Goal: Information Seeking & Learning: Learn about a topic

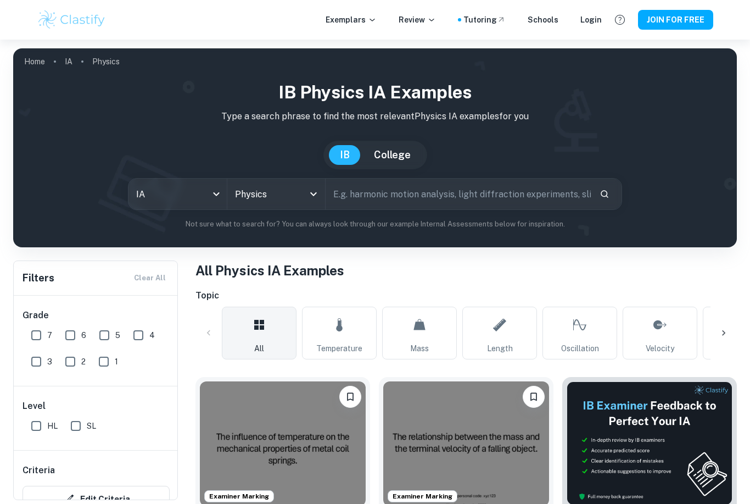
scroll to position [3, 0]
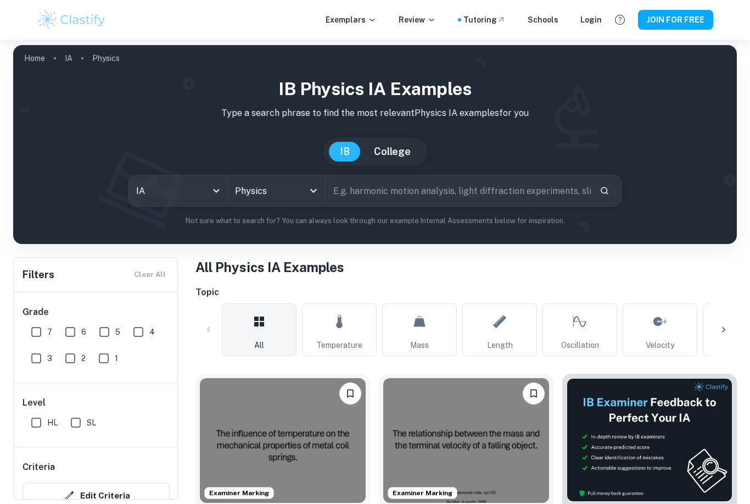
click at [31, 327] on input "7" at bounding box center [36, 332] width 22 height 22
checkbox input "true"
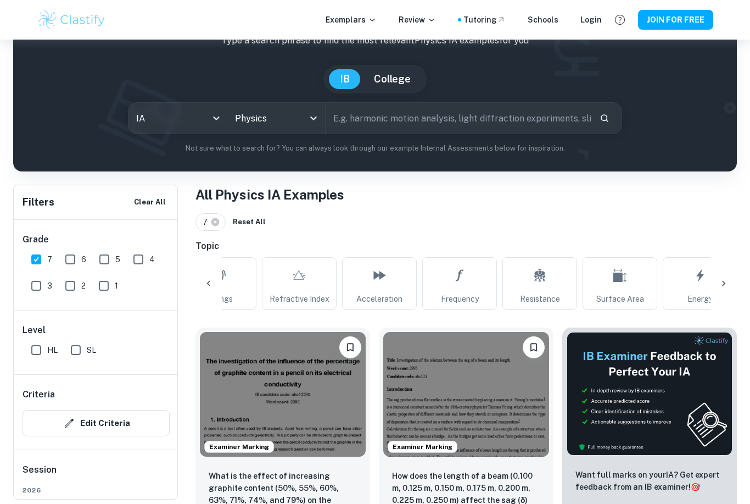
scroll to position [0, 1166]
click at [459, 294] on span "Frequency" at bounding box center [457, 299] width 38 height 12
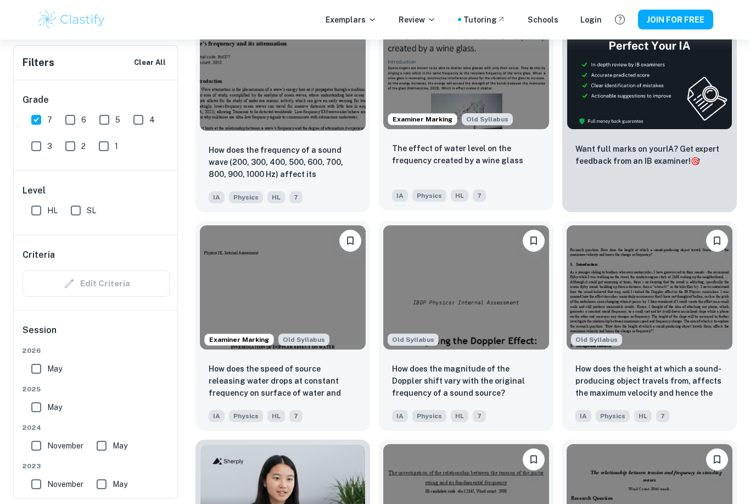
scroll to position [402, 0]
click at [509, 83] on img at bounding box center [466, 66] width 166 height 125
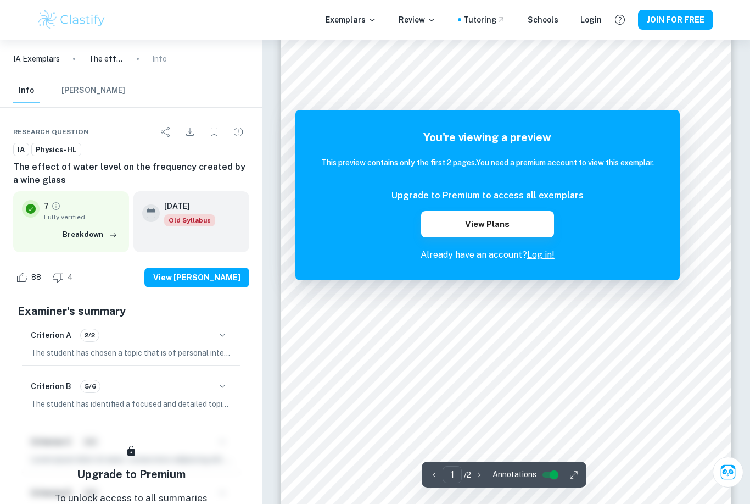
scroll to position [57, 0]
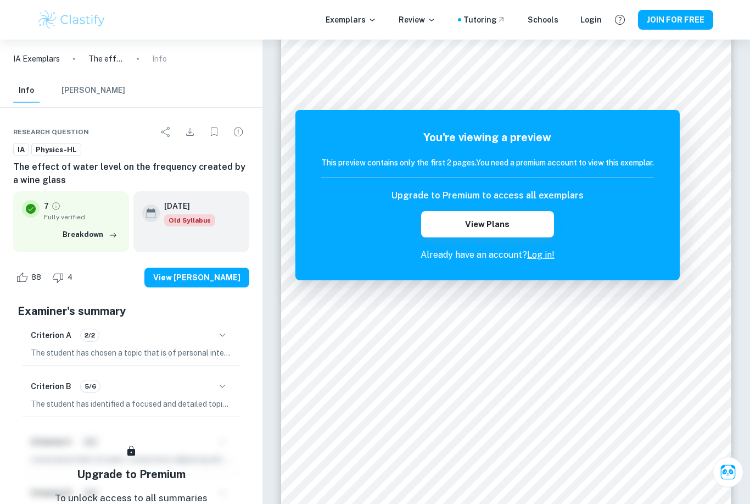
click at [620, 2] on div "Exemplars Review Tutoring Schools Login JOIN FOR FREE" at bounding box center [375, 20] width 750 height 40
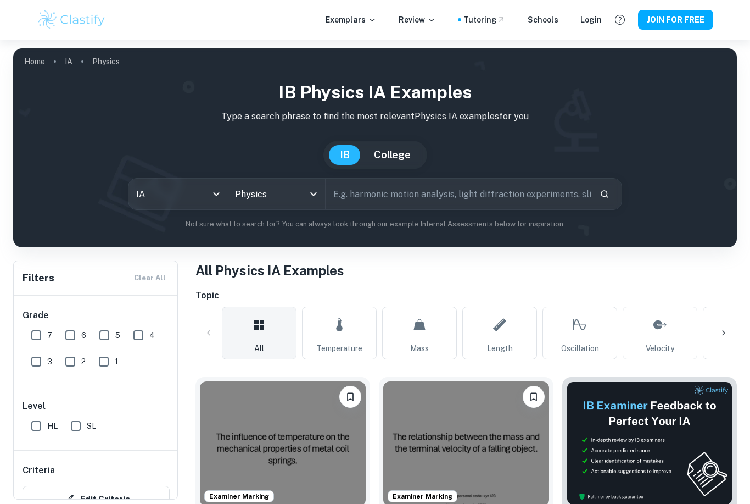
click at [31, 333] on input "7" at bounding box center [36, 335] width 22 height 22
checkbox input "true"
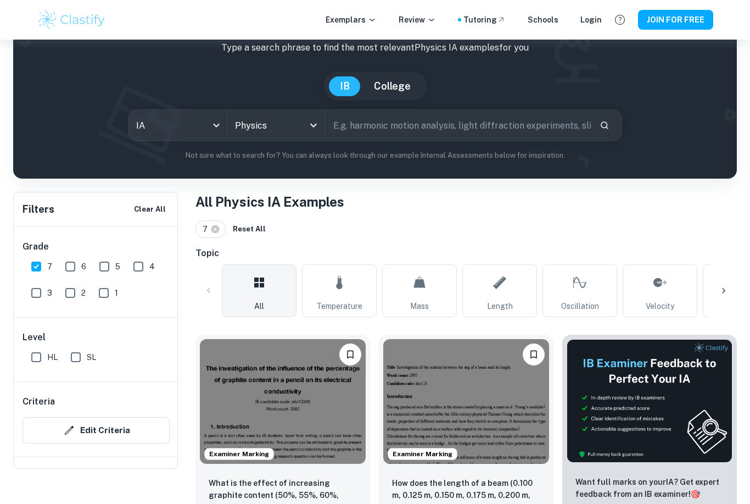
scroll to position [119, 0]
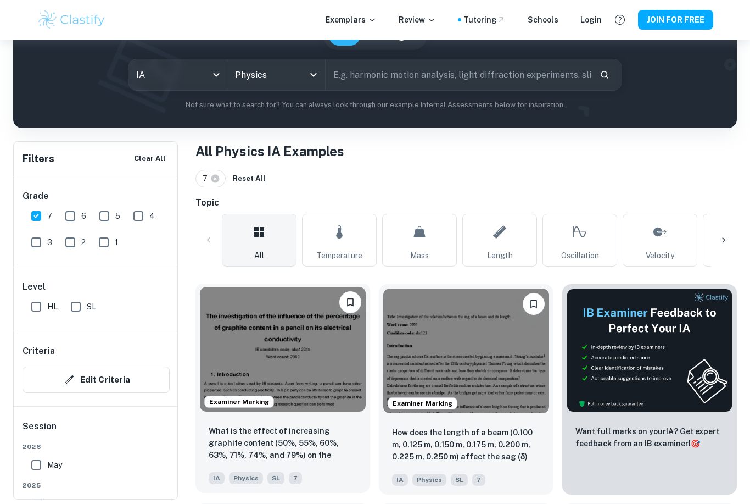
click at [337, 377] on img at bounding box center [283, 349] width 166 height 125
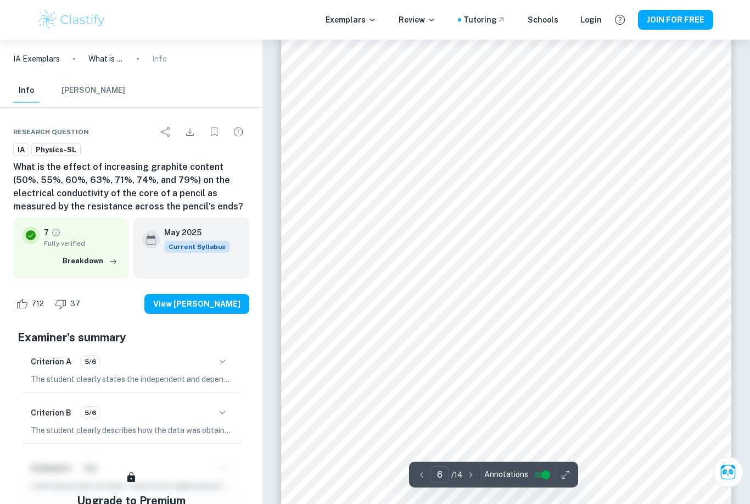
scroll to position [3533, 0]
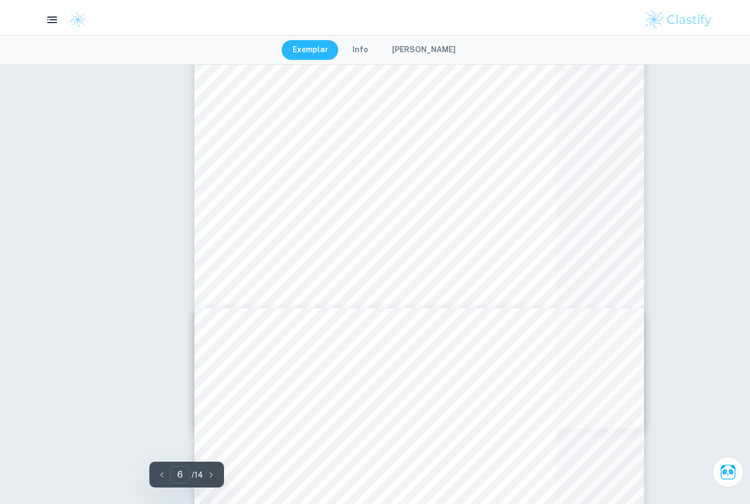
type input "3"
